Goal: Navigation & Orientation: Find specific page/section

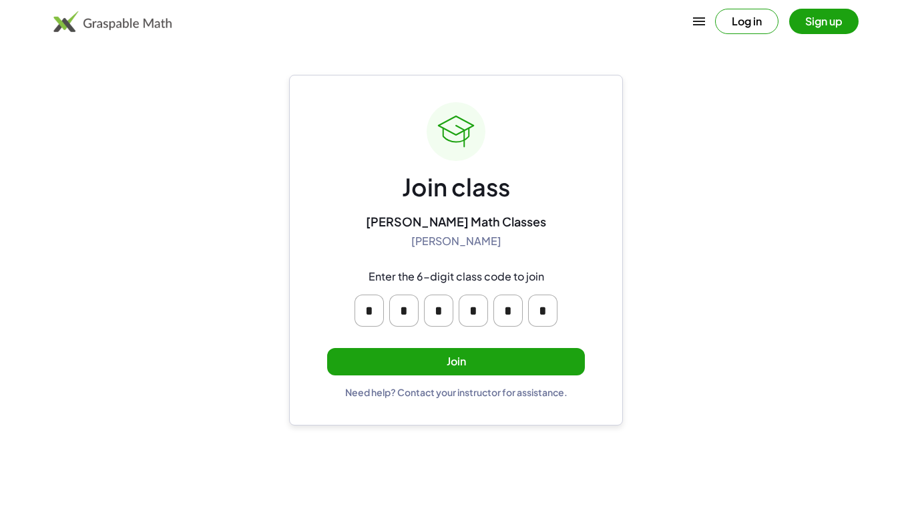
click at [441, 348] on button "Join" at bounding box center [456, 361] width 258 height 27
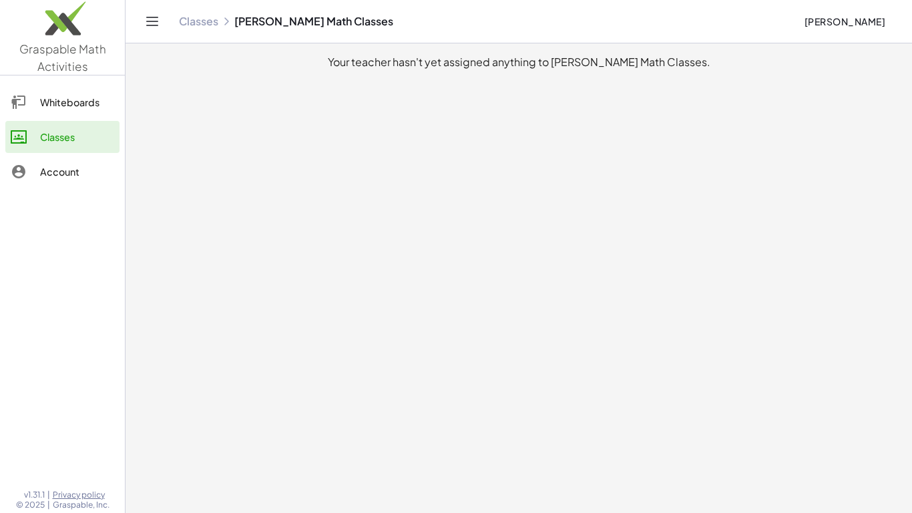
click at [505, 411] on main "Your teacher hasn't yet assigned anything to [PERSON_NAME] Math Classes." at bounding box center [519, 256] width 787 height 513
click at [103, 115] on link "Whiteboards" at bounding box center [62, 102] width 114 height 32
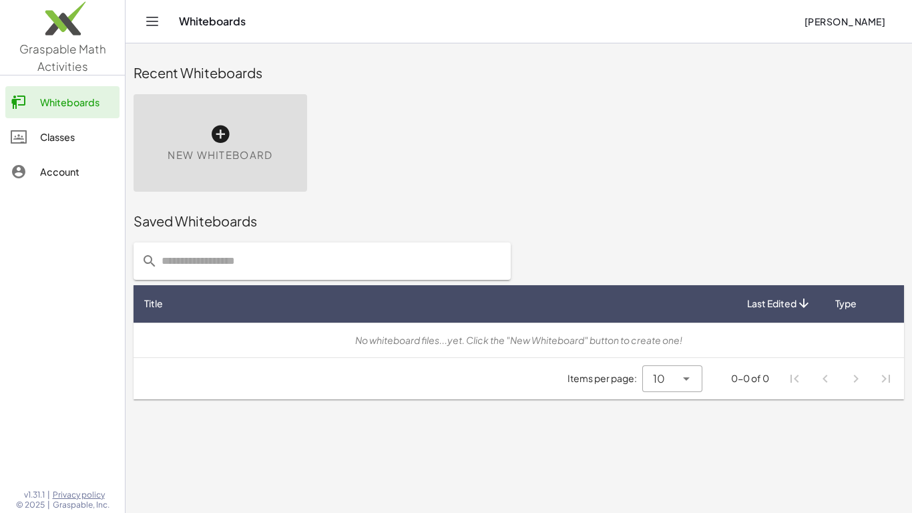
click at [80, 166] on div "Account" at bounding box center [77, 172] width 74 height 16
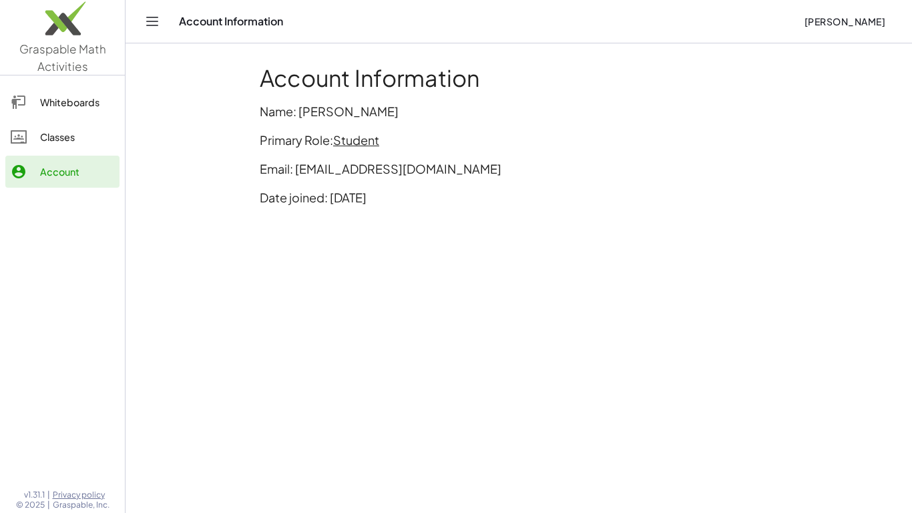
click at [70, 132] on div "Classes" at bounding box center [77, 137] width 74 height 16
